Goal: Find specific page/section: Find specific page/section

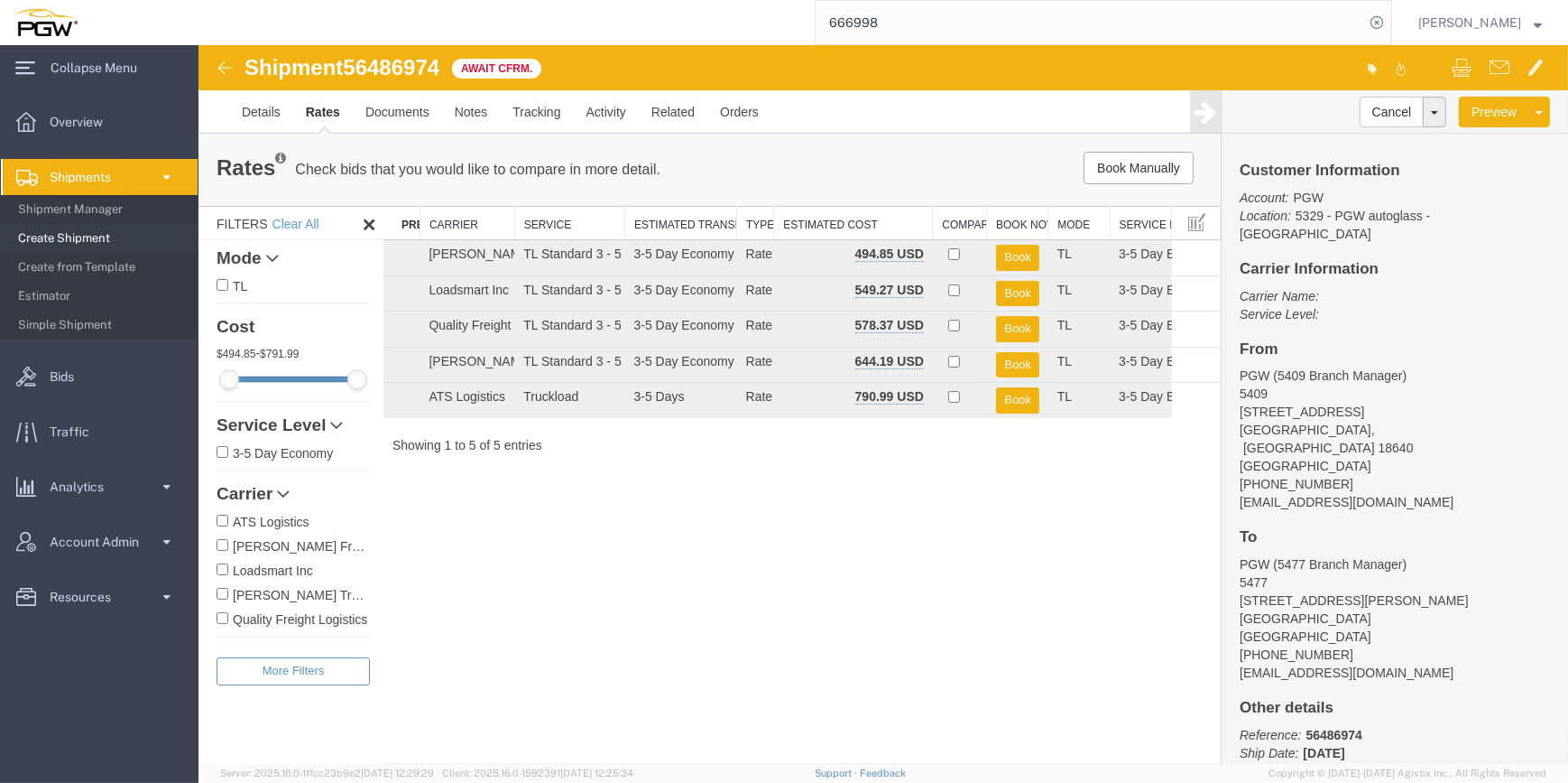
click at [106, 182] on span "Shipments" at bounding box center [86, 177] width 74 height 36
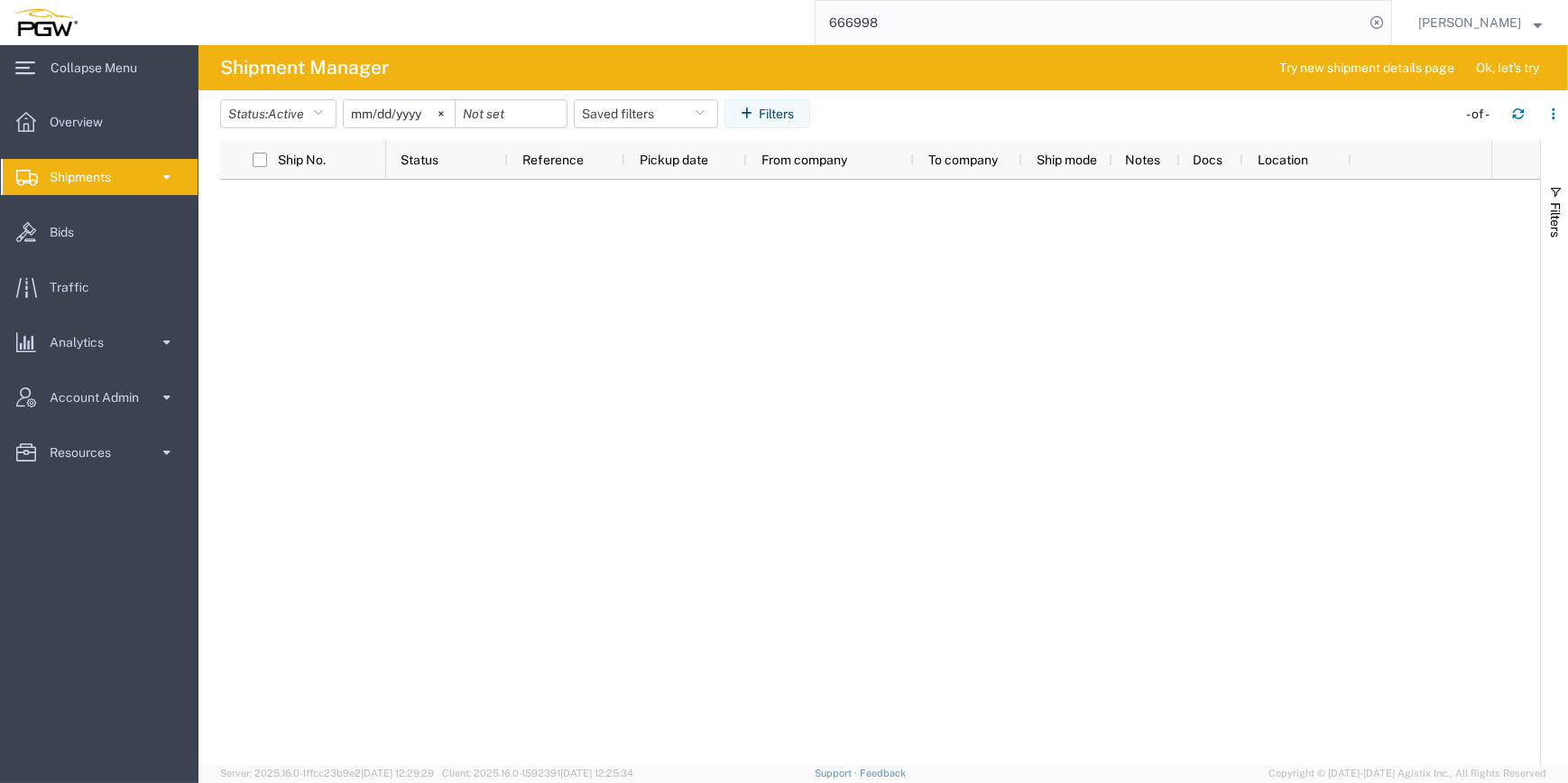
click at [183, 168] on link "Shipments" at bounding box center [99, 177] width 197 height 36
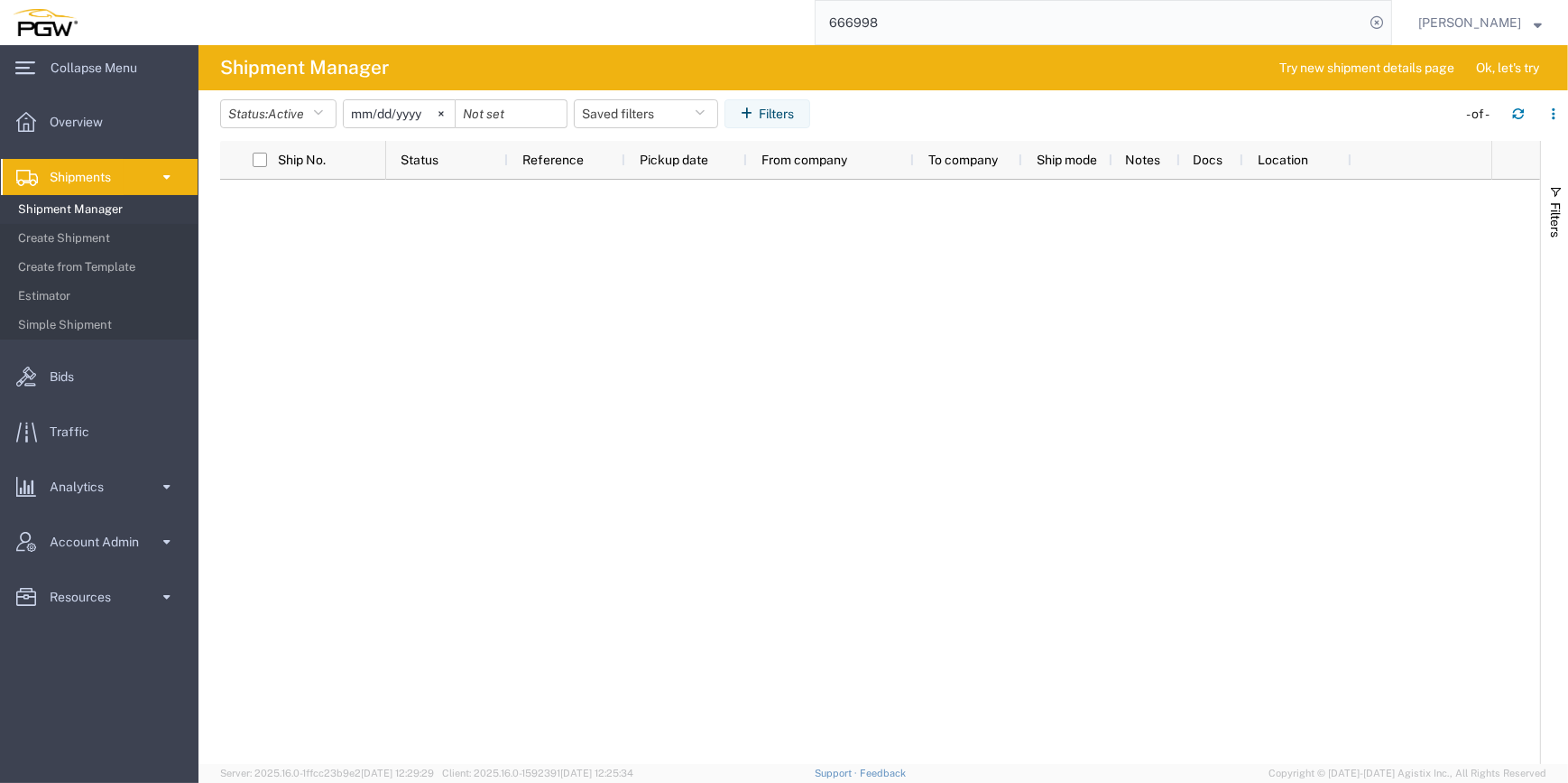
click at [119, 186] on span "Shipments" at bounding box center [86, 177] width 74 height 36
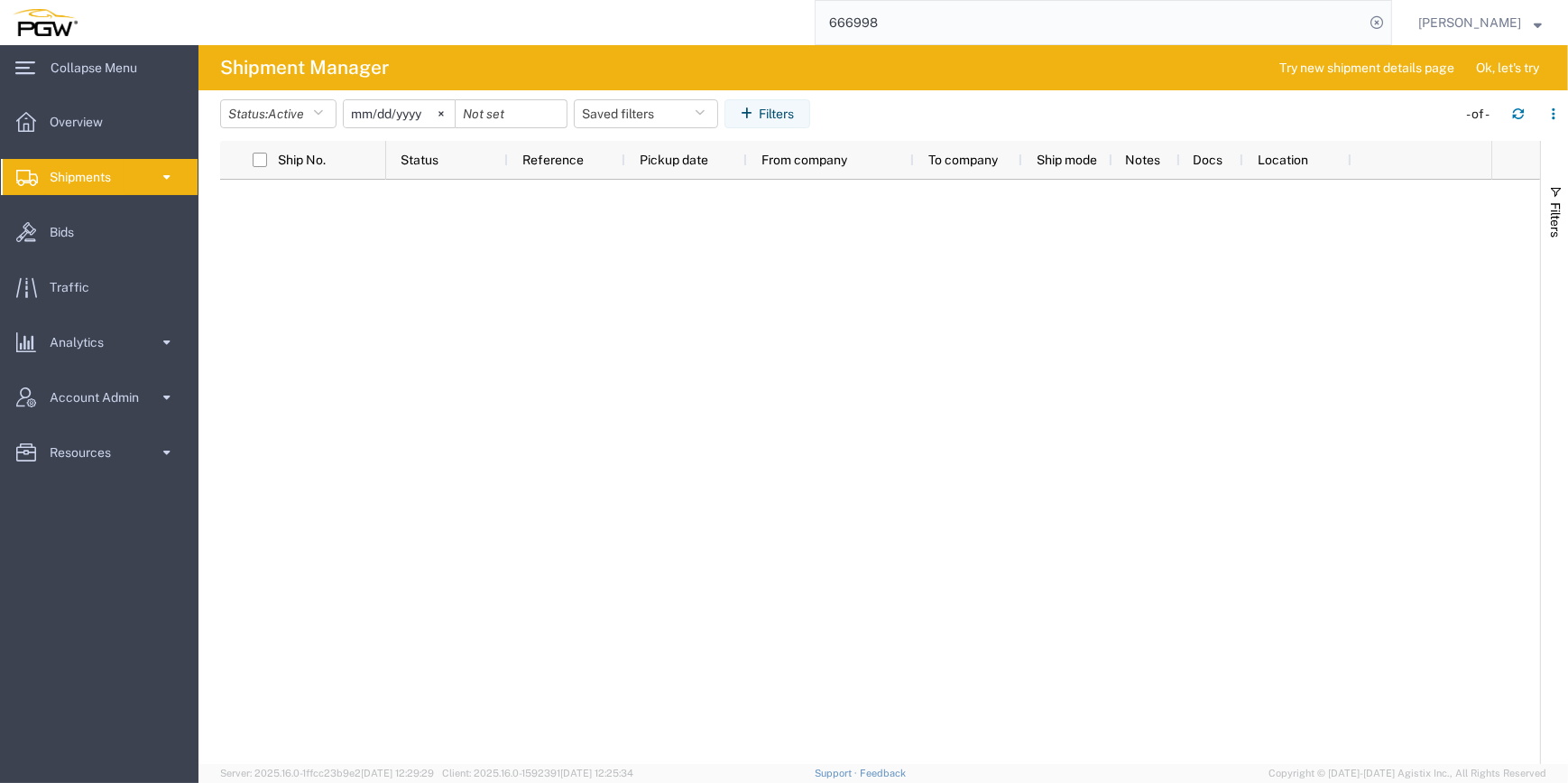
click at [123, 183] on span "Shipments" at bounding box center [86, 177] width 74 height 36
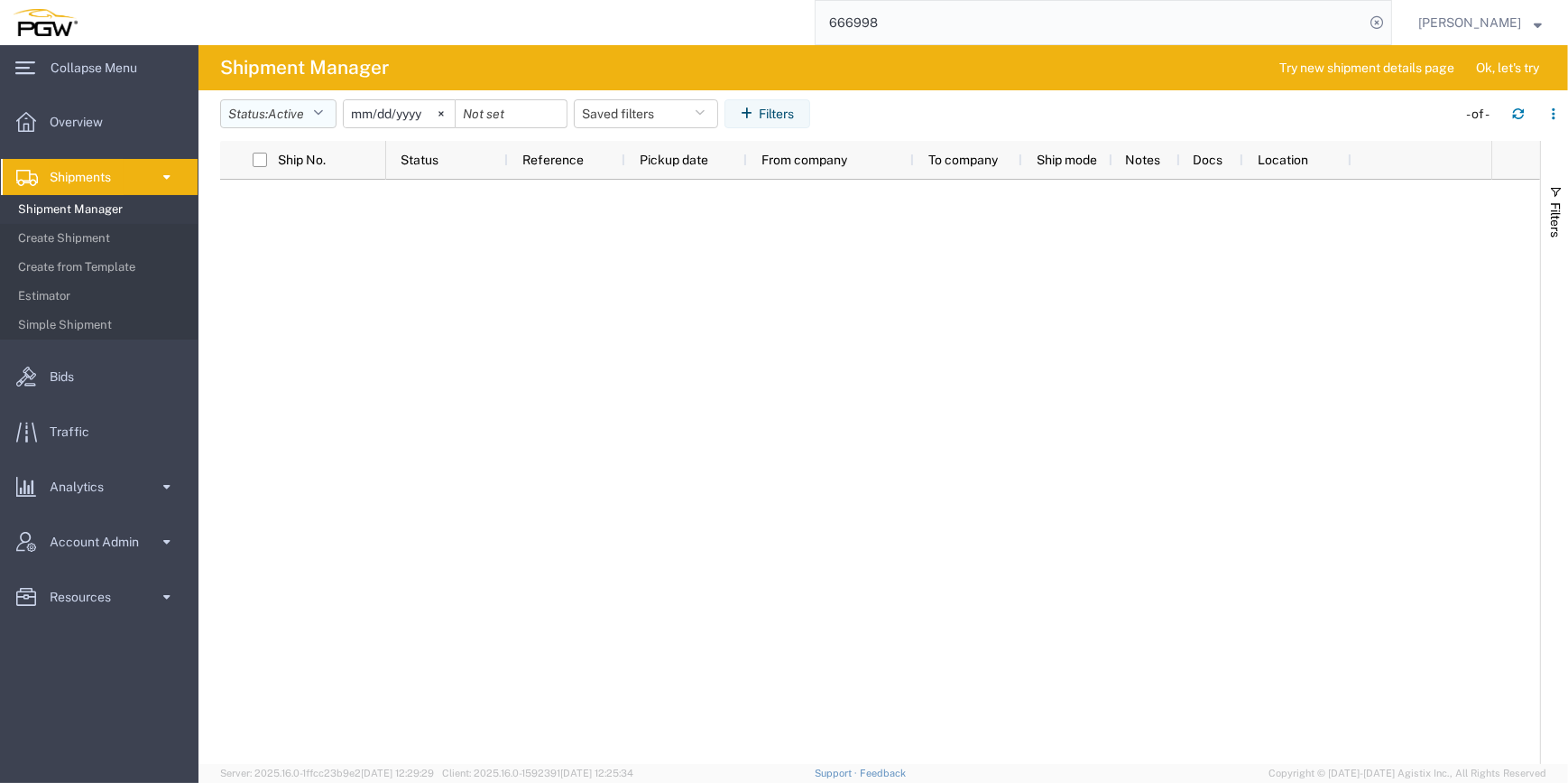
click at [304, 121] on span "Active" at bounding box center [285, 114] width 36 height 17
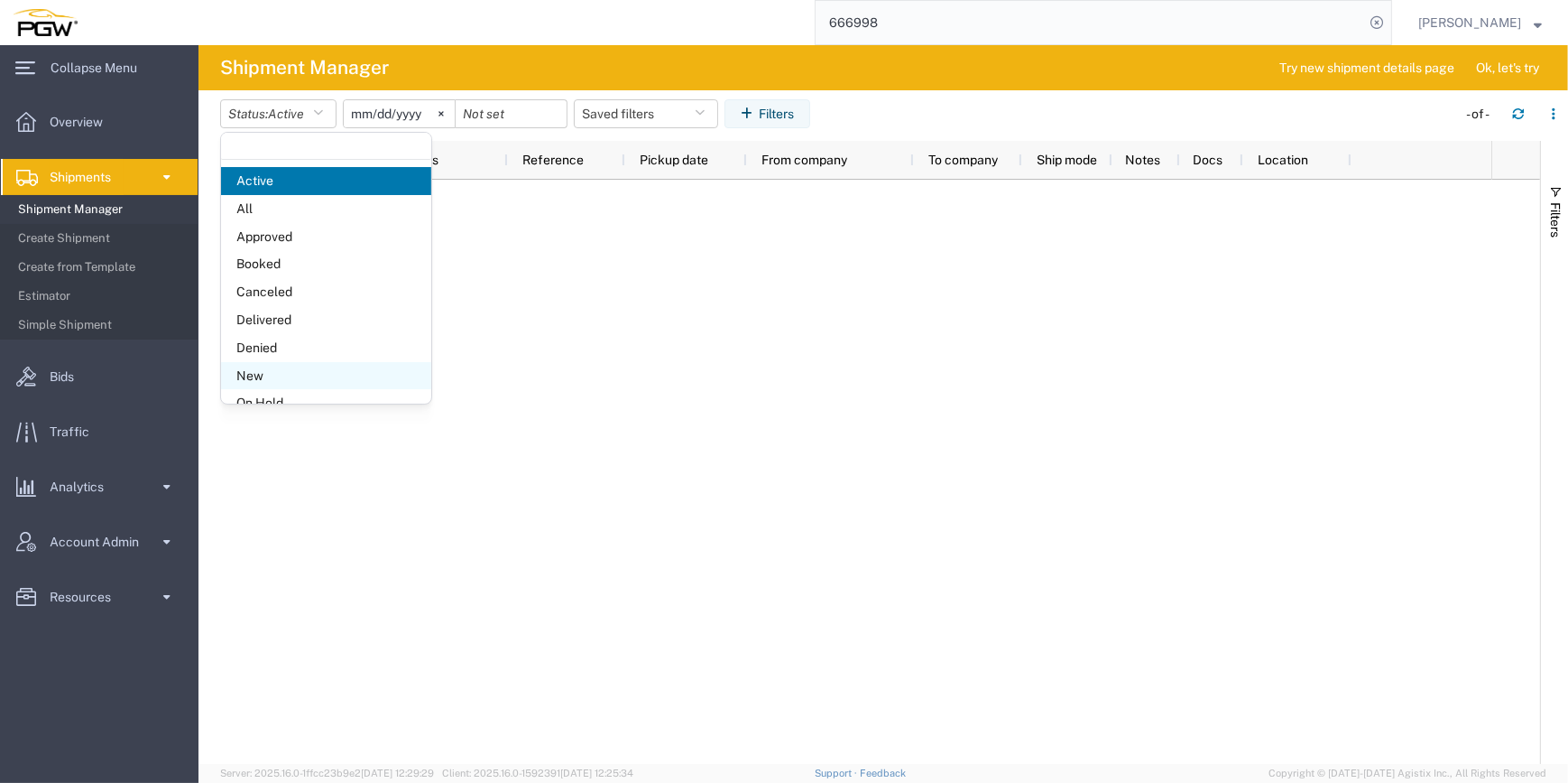
click at [241, 367] on span "New" at bounding box center [326, 376] width 210 height 28
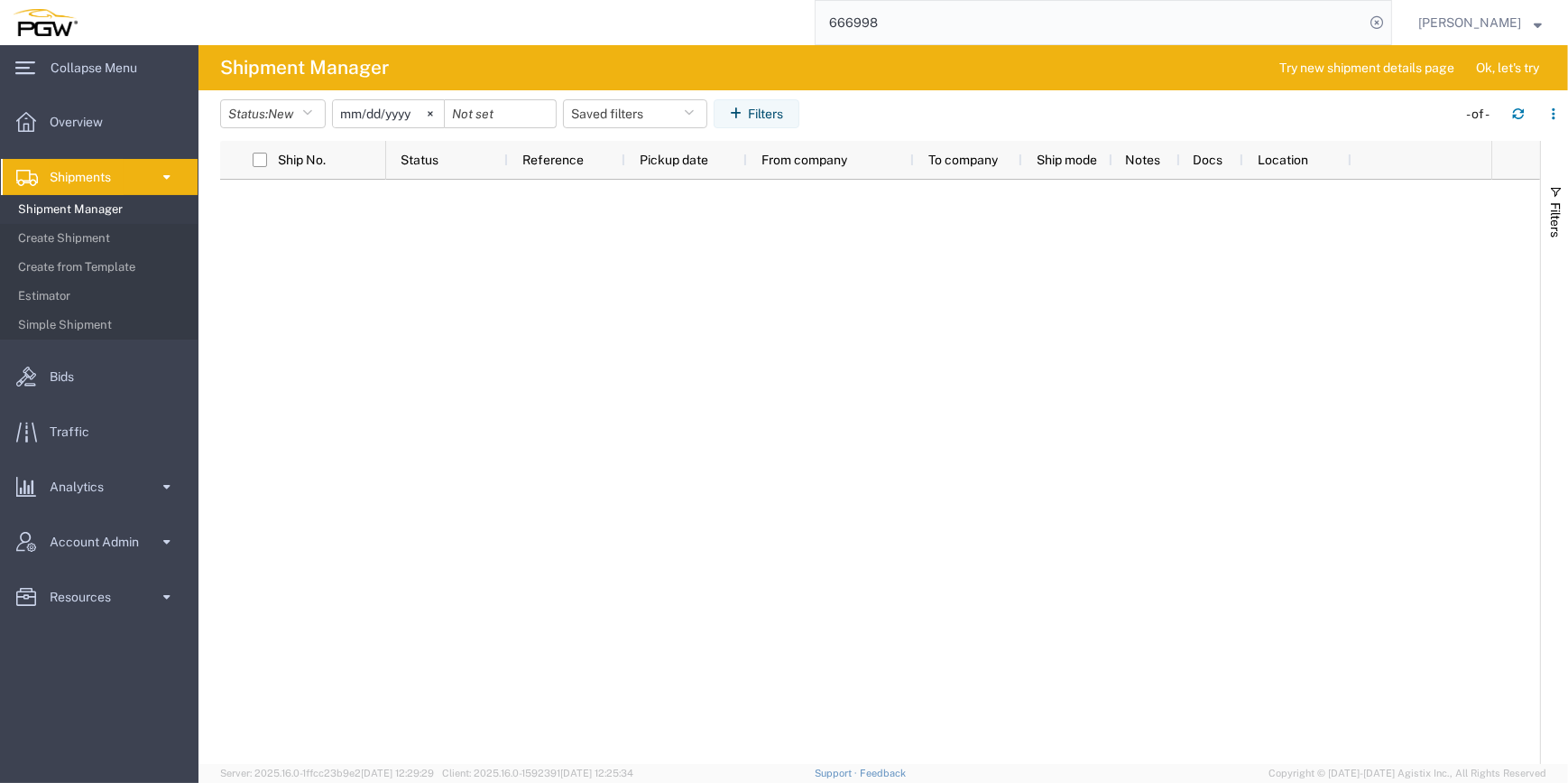
click at [84, 207] on span "Shipment Manager" at bounding box center [101, 209] width 167 height 36
click at [144, 175] on link "Shipments" at bounding box center [99, 177] width 197 height 36
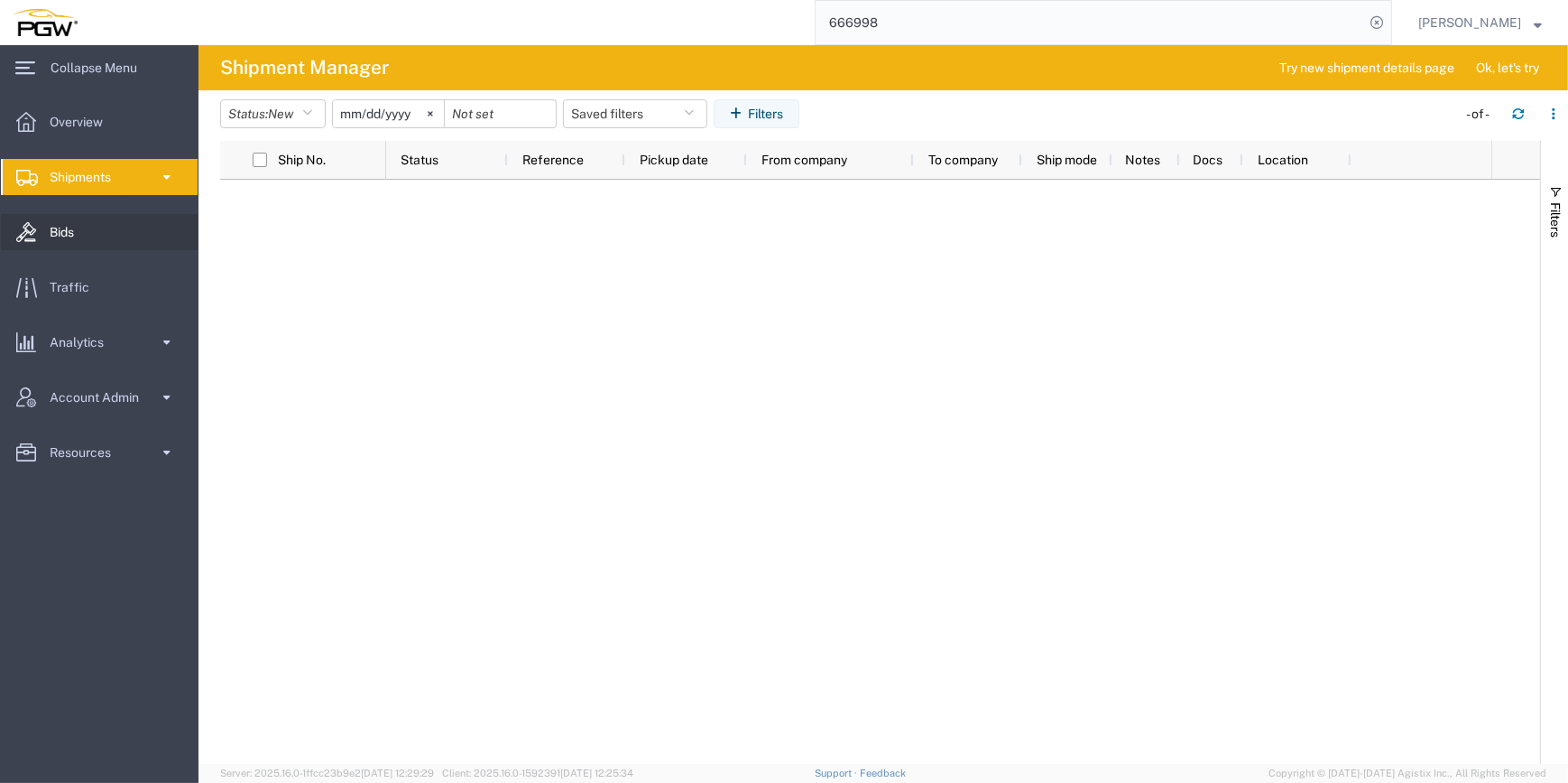
click at [94, 235] on link "Bids" at bounding box center [99, 232] width 197 height 36
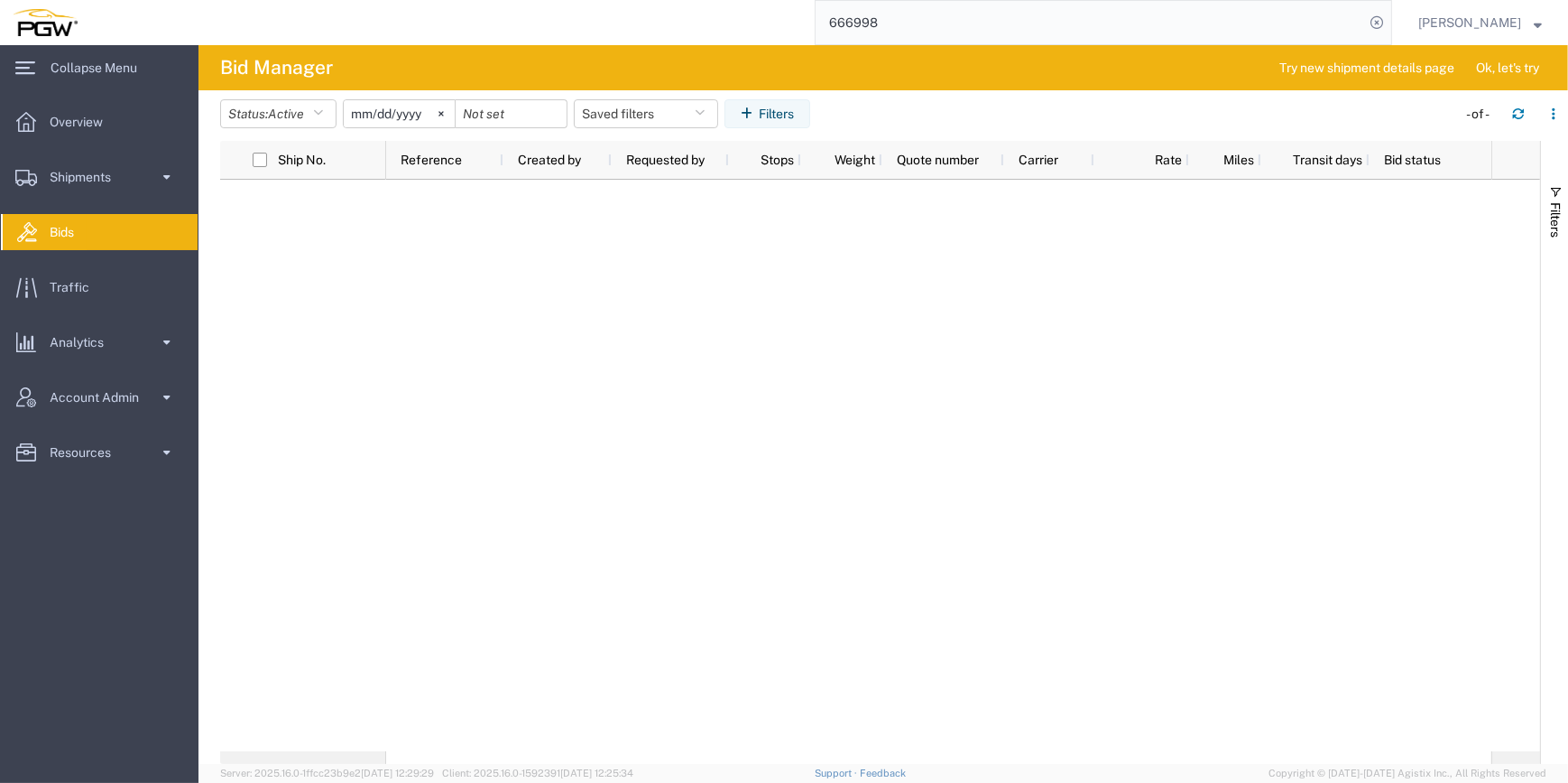
drag, startPoint x: 862, startPoint y: 28, endPoint x: 726, endPoint y: 22, distance: 136.1
click at [726, 22] on div "666998" at bounding box center [741, 23] width 1302 height 45
click at [696, 281] on div at bounding box center [938, 465] width 1105 height 571
click at [72, 183] on span "Shipments" at bounding box center [86, 177] width 74 height 36
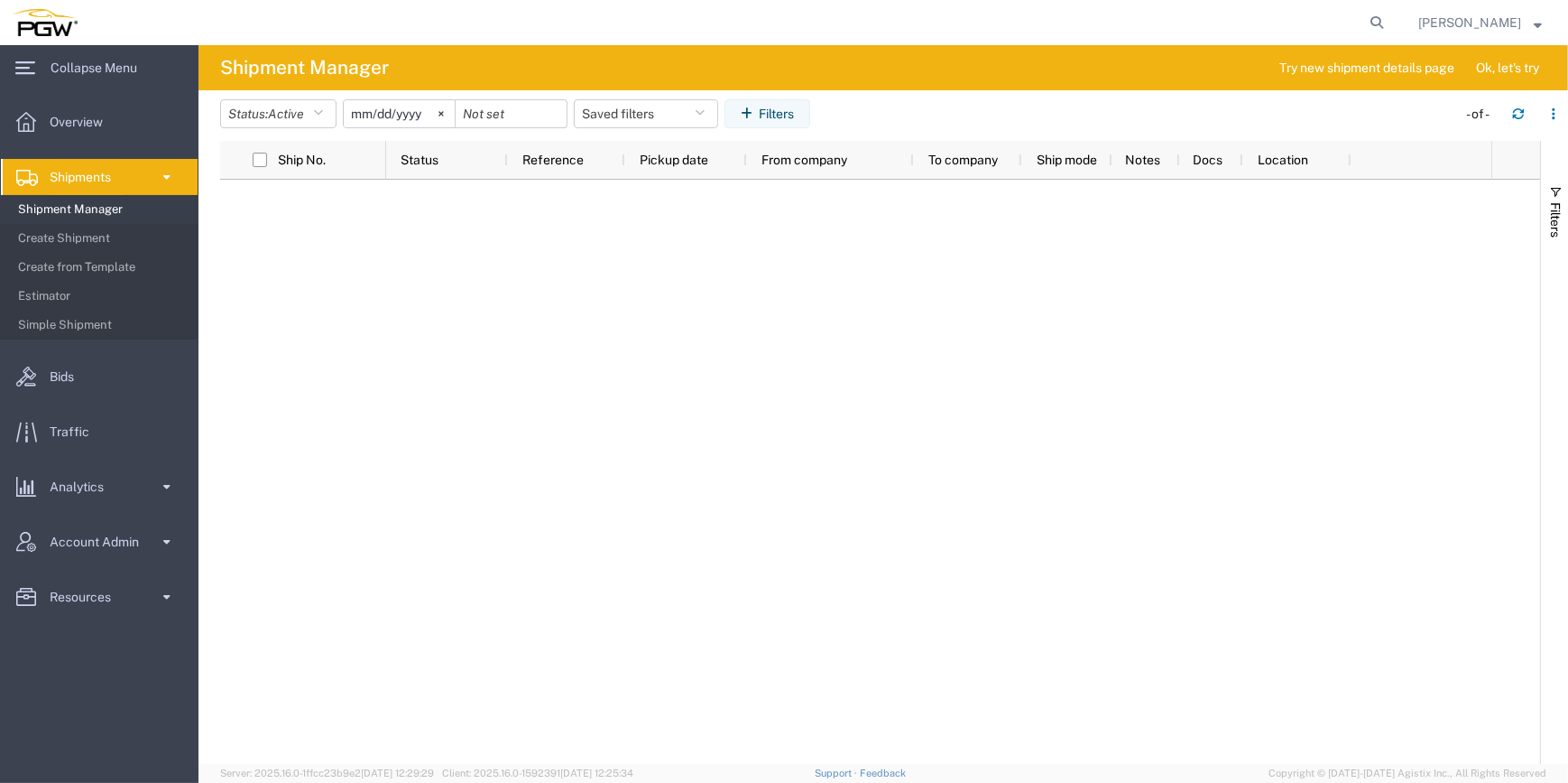
click at [108, 212] on span "Shipment Manager" at bounding box center [101, 209] width 167 height 36
click at [104, 210] on span "Shipment Manager" at bounding box center [101, 209] width 167 height 36
click at [102, 207] on span "Shipment Manager" at bounding box center [101, 209] width 167 height 36
click at [144, 180] on link "Shipments" at bounding box center [99, 177] width 197 height 36
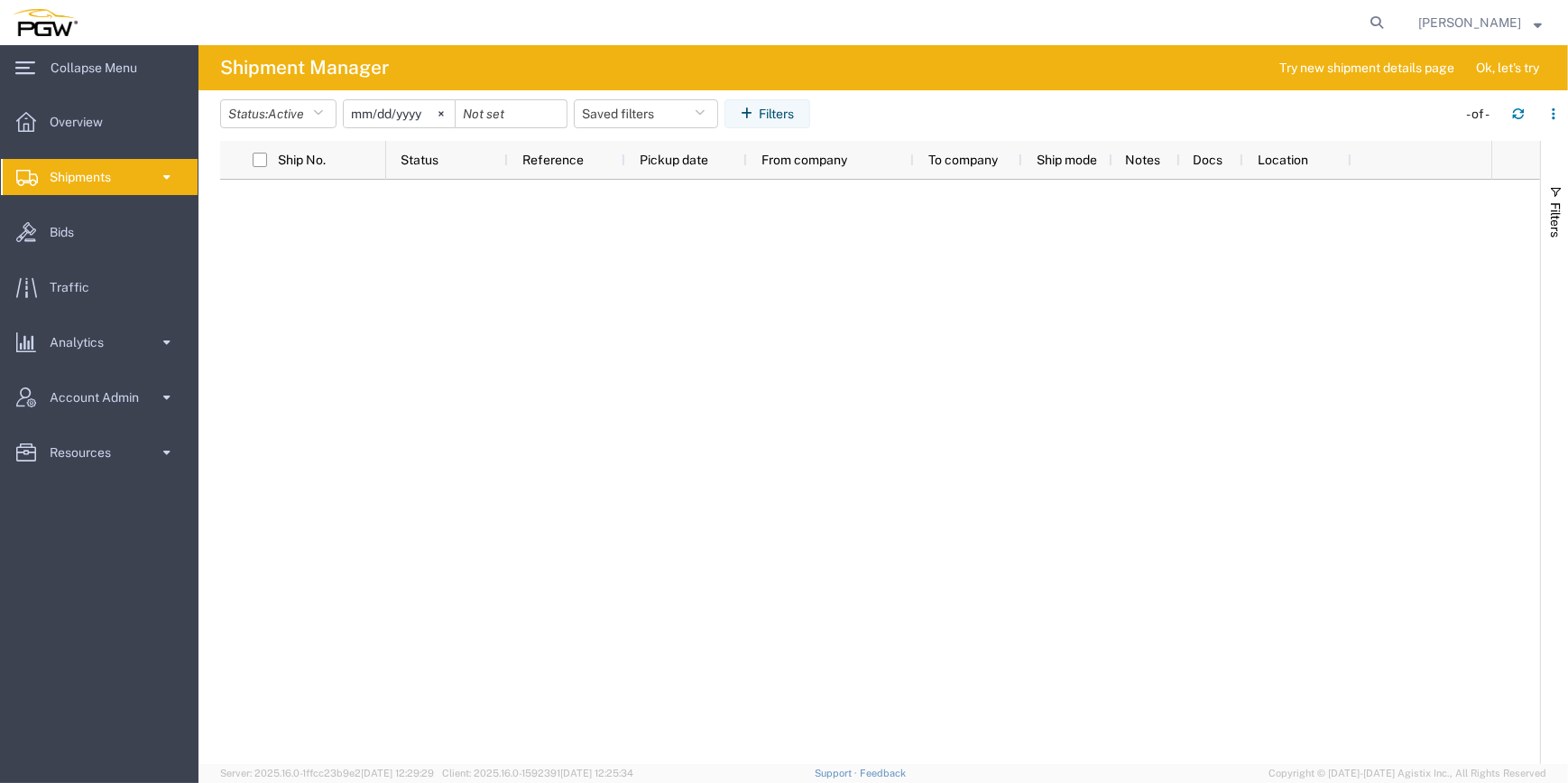
click at [128, 181] on link "Shipments" at bounding box center [99, 177] width 197 height 36
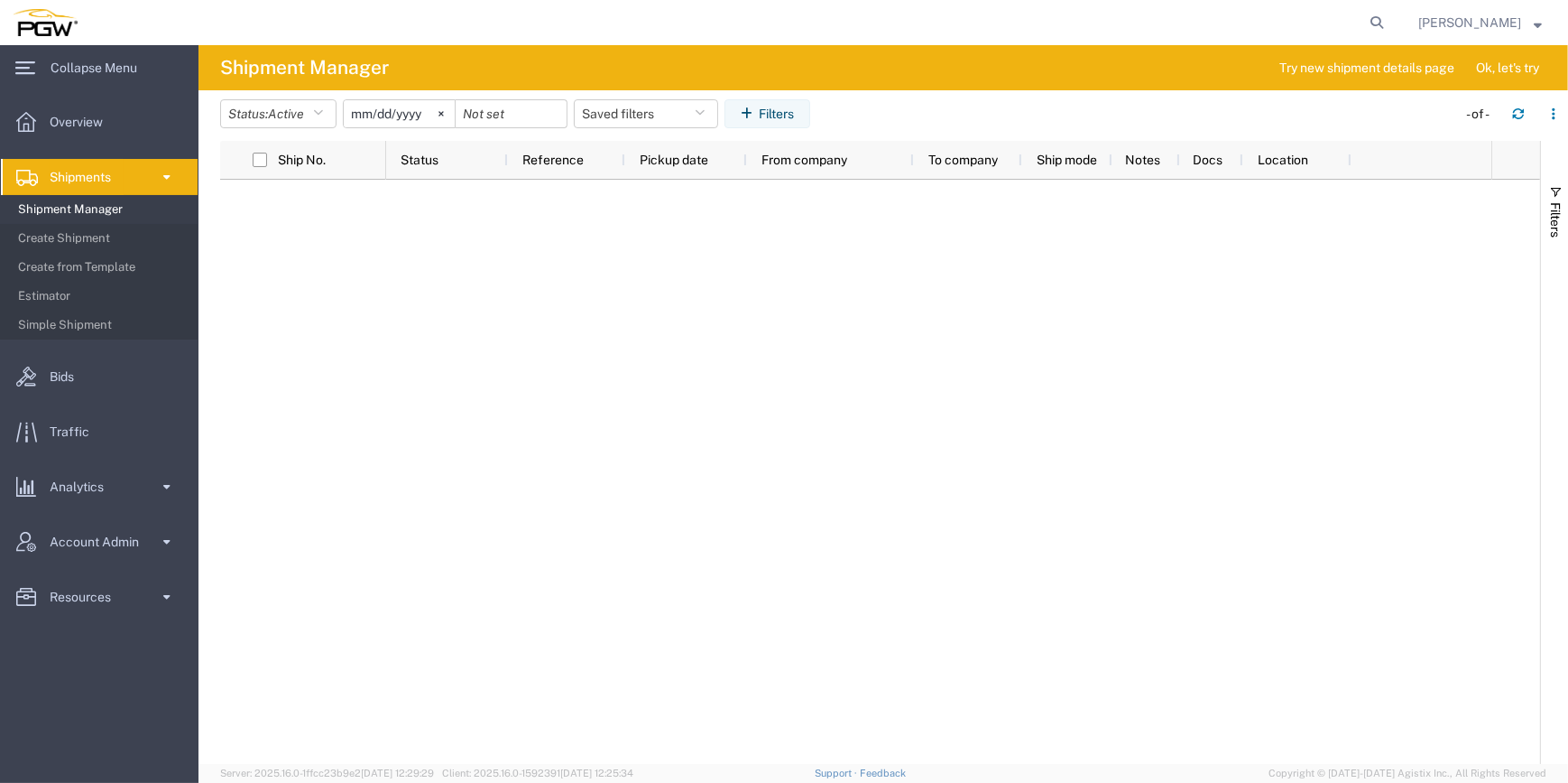
click at [96, 208] on span "Shipment Manager" at bounding box center [101, 209] width 167 height 36
click at [145, 186] on link "Shipments" at bounding box center [99, 177] width 197 height 36
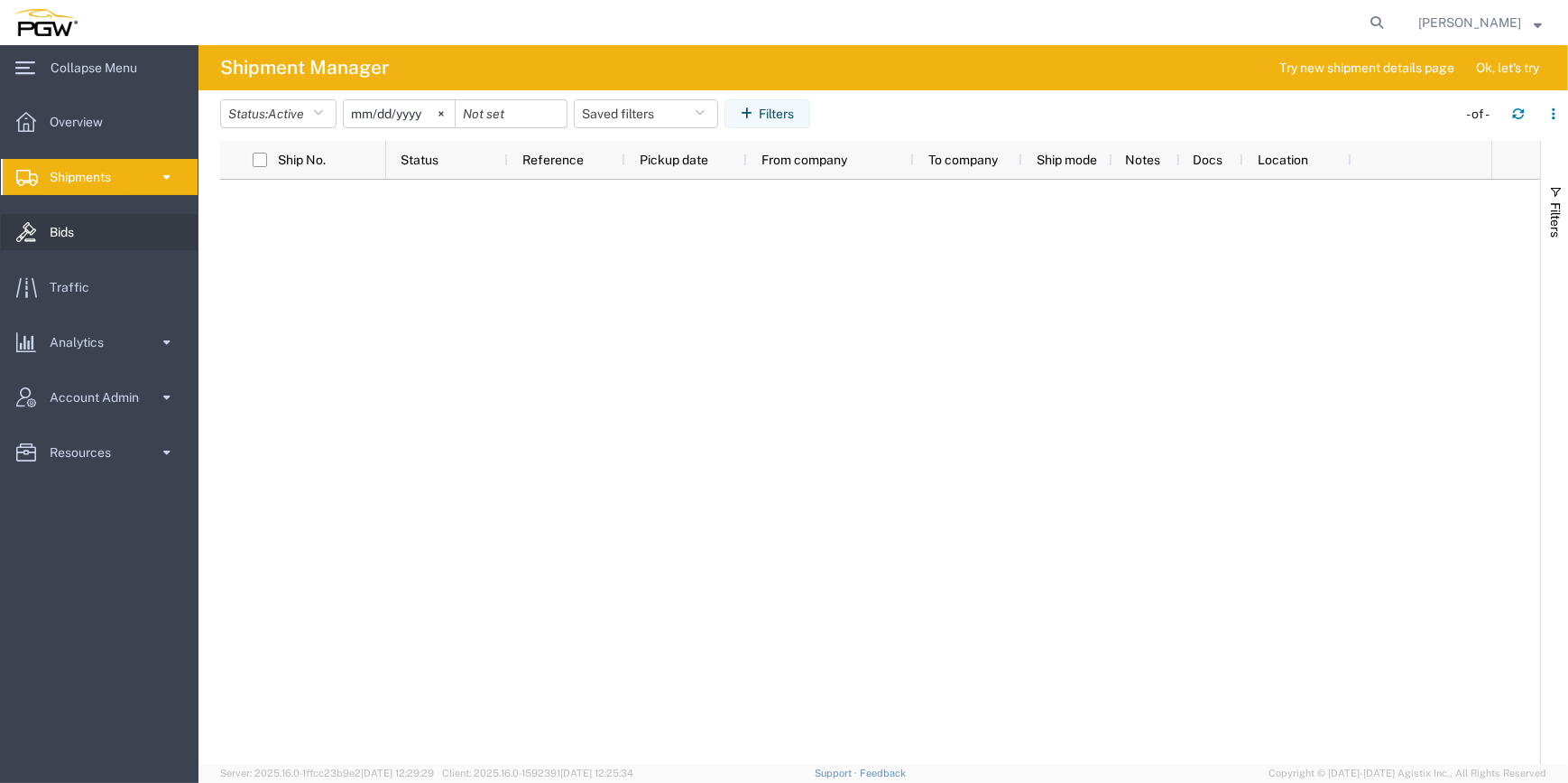
click at [85, 229] on span "Bids" at bounding box center [69, 232] width 37 height 36
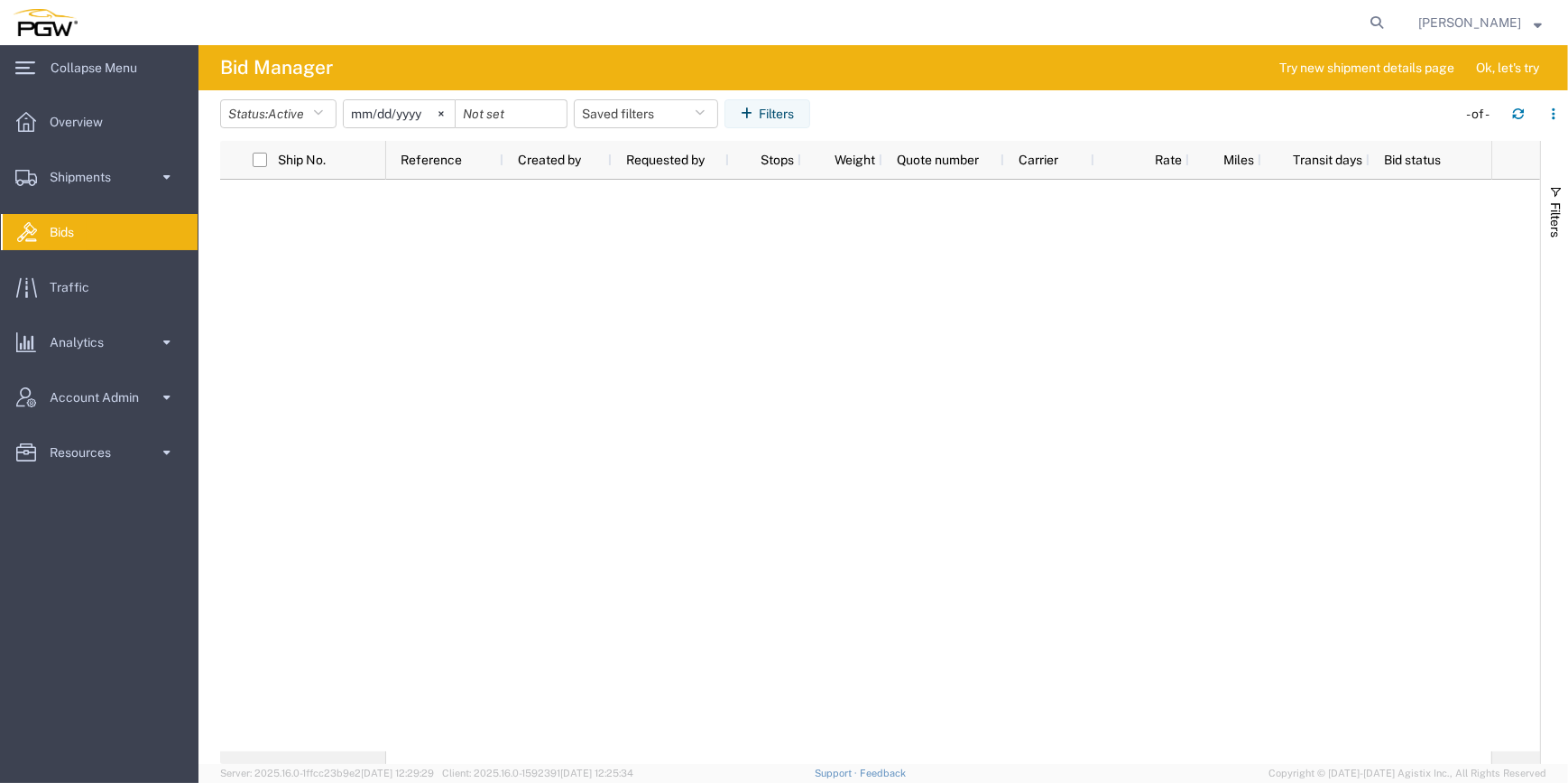
click at [149, 252] on ul "Overview Shipments Shipment Manager Create Shipment Create from Template Estima…" at bounding box center [99, 296] width 198 height 386
click at [141, 242] on link "Bids" at bounding box center [99, 232] width 197 height 36
click at [126, 236] on link "Bids" at bounding box center [99, 232] width 197 height 36
click at [468, 312] on div at bounding box center [938, 465] width 1105 height 571
click at [0, 552] on html "main_menu Created with Sketch. Collapse Menu Overview Shipments Shipment Manage…" at bounding box center [784, 392] width 1568 height 783
